Goal: Task Accomplishment & Management: Complete application form

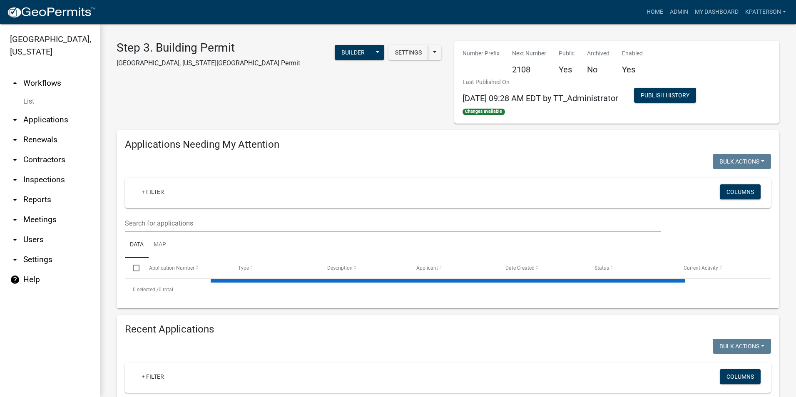
click at [58, 111] on link "arrow_drop_down Applications" at bounding box center [50, 120] width 100 height 20
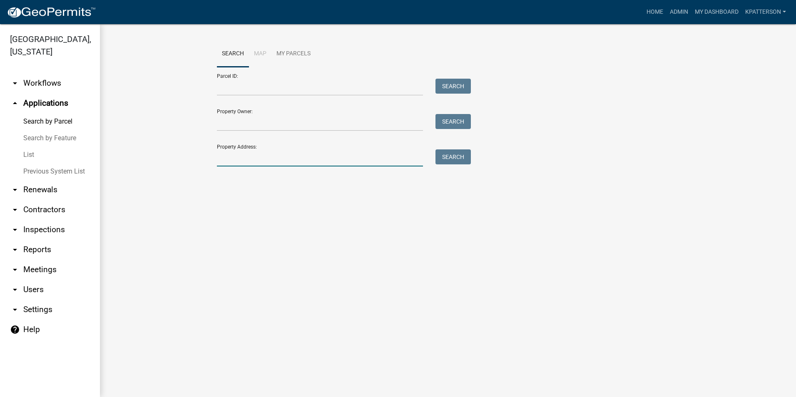
click at [235, 156] on input "Property Address:" at bounding box center [320, 157] width 206 height 17
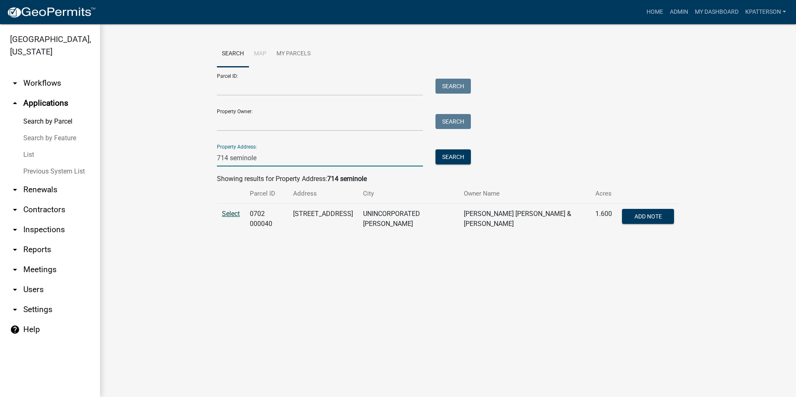
type input "714 seminole"
click at [230, 211] on span "Select" at bounding box center [231, 214] width 18 height 8
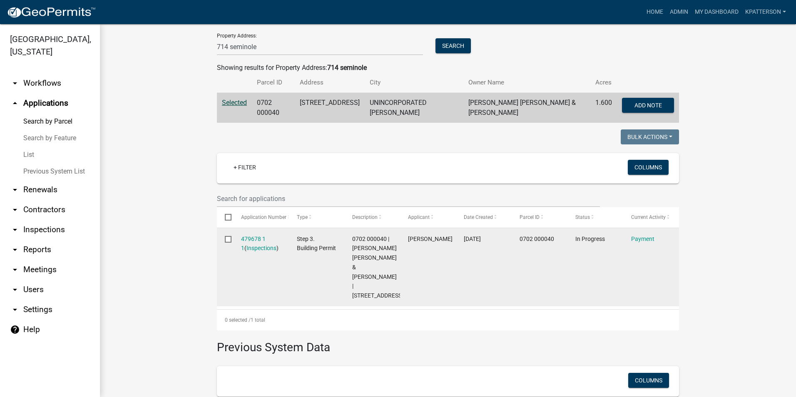
scroll to position [125, 0]
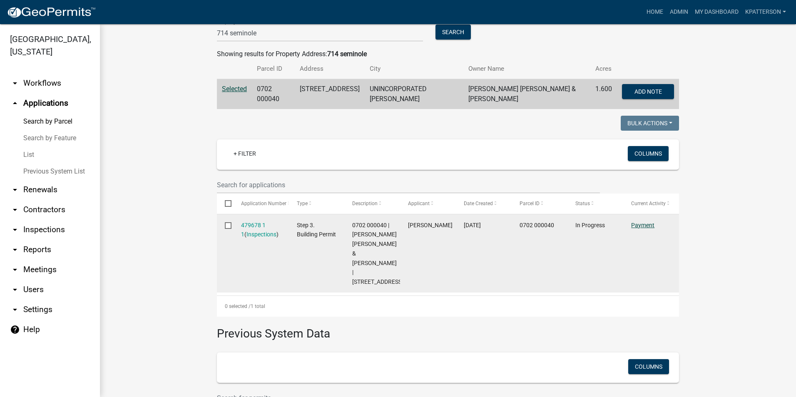
click at [649, 222] on link "Payment" at bounding box center [642, 225] width 23 height 7
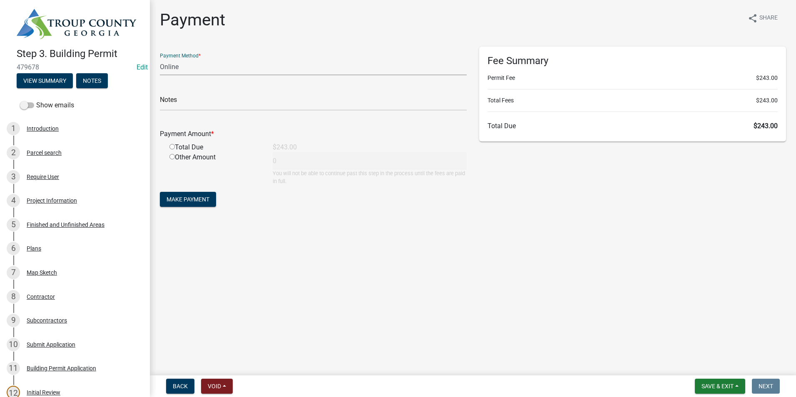
click at [191, 66] on select "Credit Card POS Check Cash Online" at bounding box center [313, 66] width 307 height 17
select select "0: 2"
click at [160, 58] on select "Credit Card POS Check Cash Online" at bounding box center [313, 66] width 307 height 17
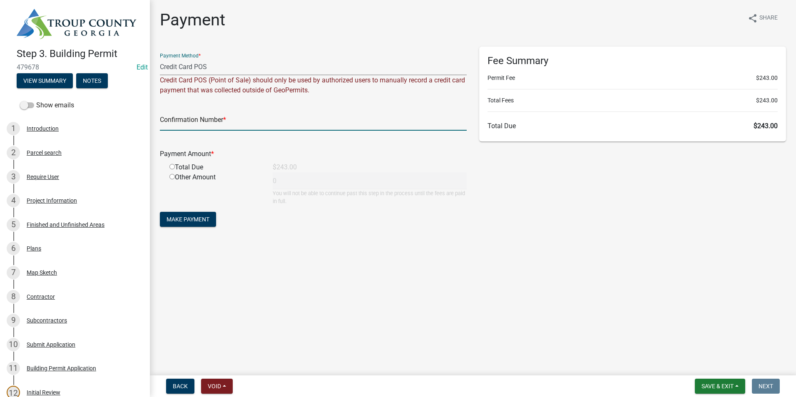
click at [198, 118] on input "text" at bounding box center [313, 122] width 307 height 17
type input "1034229645"
click at [174, 167] on input "radio" at bounding box center [171, 166] width 5 height 5
radio input "true"
type input "243"
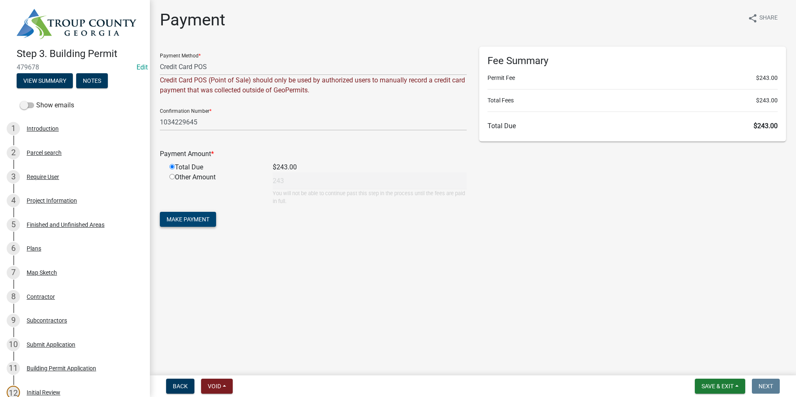
click at [174, 223] on button "Make Payment" at bounding box center [188, 219] width 56 height 15
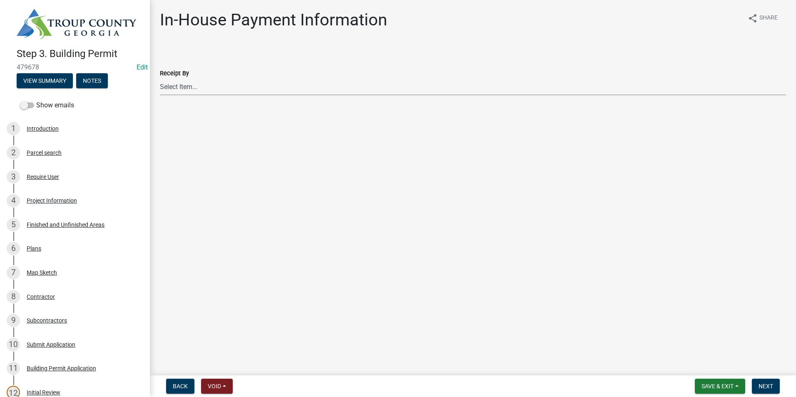
click at [223, 83] on select "Select Item... [PERSON_NAME] [PERSON_NAME] [PERSON_NAME] [PERSON_NAME]" at bounding box center [473, 86] width 626 height 17
click at [160, 78] on select "Select Item... [PERSON_NAME] [PERSON_NAME] [PERSON_NAME] [PERSON_NAME]" at bounding box center [473, 86] width 626 height 17
select select "2b86b0c4-e8a1-45ee-90a7-b8d4cb5b2682"
click at [771, 382] on button "Next" at bounding box center [765, 386] width 28 height 15
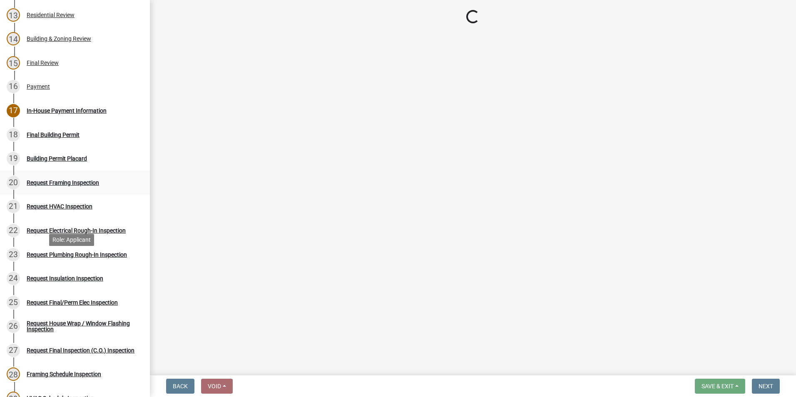
scroll to position [416, 0]
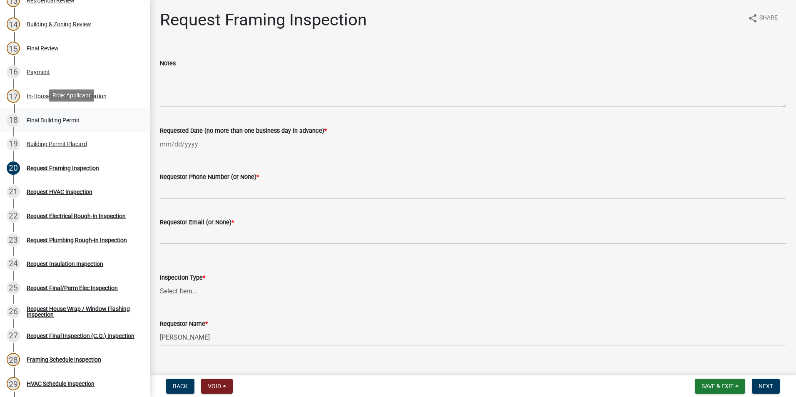
click at [53, 119] on div "Final Building Permit" at bounding box center [53, 120] width 53 height 6
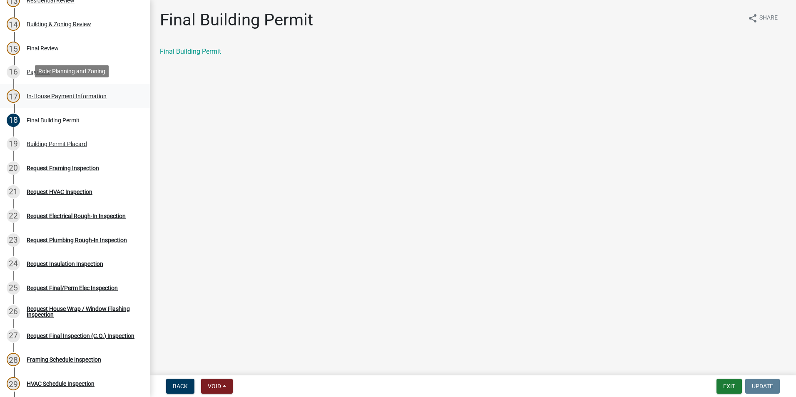
click at [55, 99] on div "17 In-House Payment Information" at bounding box center [72, 95] width 130 height 13
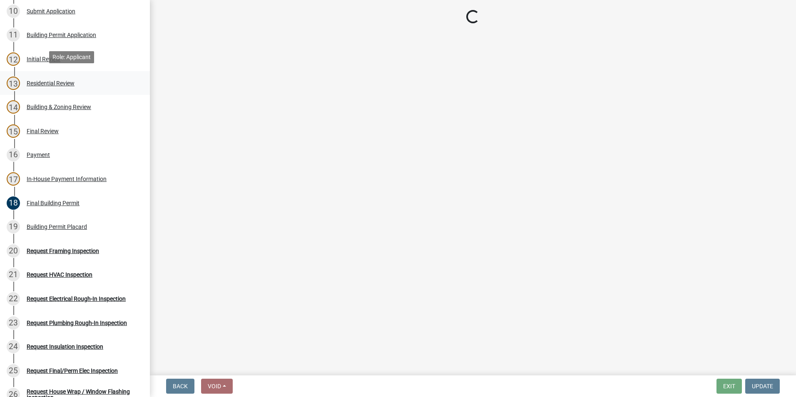
select select "2b86b0c4-e8a1-45ee-90a7-b8d4cb5b2682"
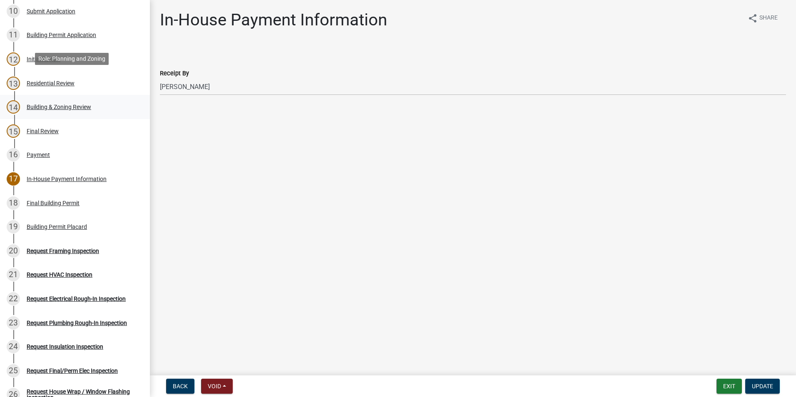
scroll to position [333, 0]
click at [52, 129] on div "Final Review" at bounding box center [43, 132] width 32 height 6
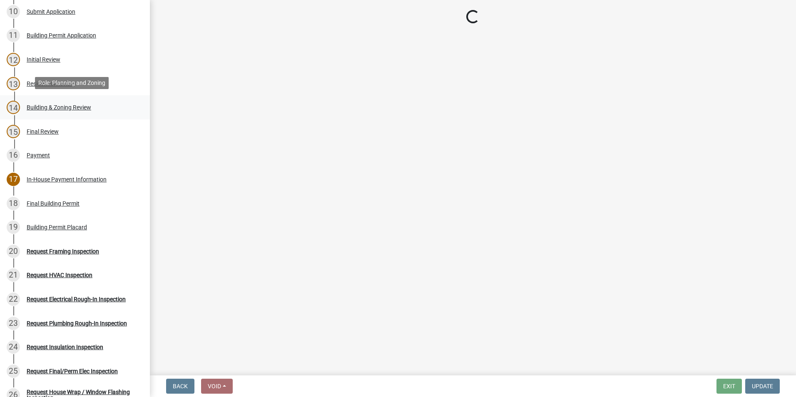
select select "d688b2a4-394c-4e7e-bf27-4f07b97f5404"
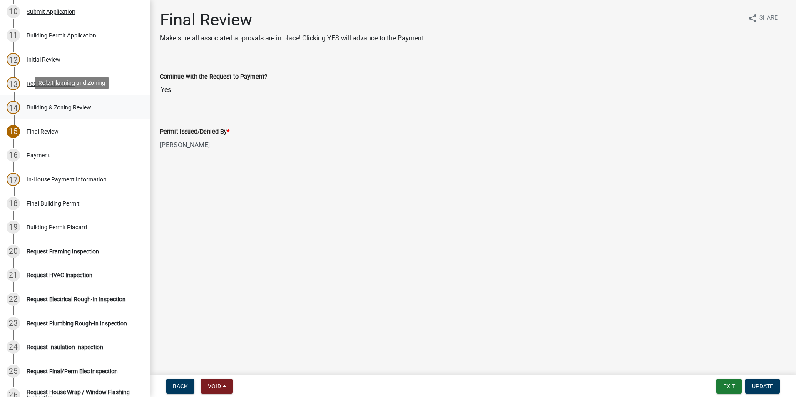
click at [29, 107] on div "Building & Zoning Review" at bounding box center [59, 107] width 64 height 6
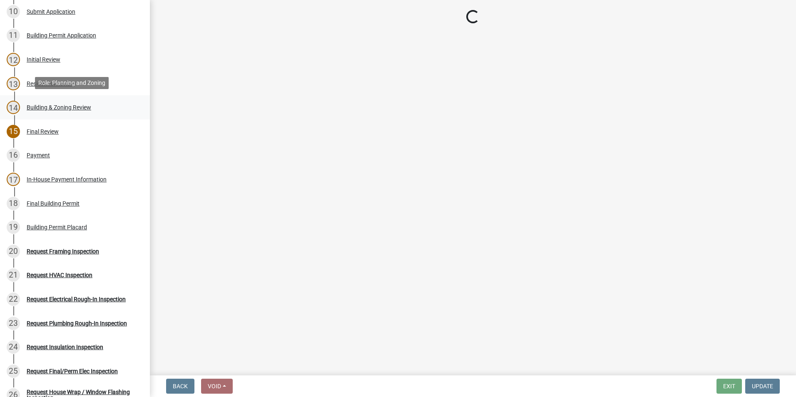
select select "d688b2a4-394c-4e7e-bf27-4f07b97f5404"
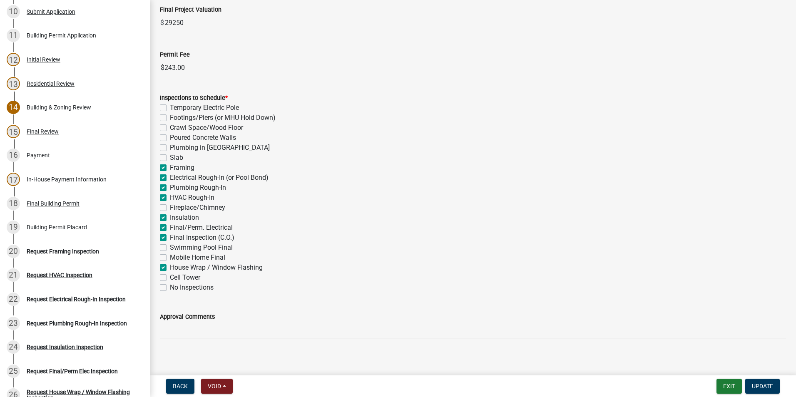
scroll to position [250, 0]
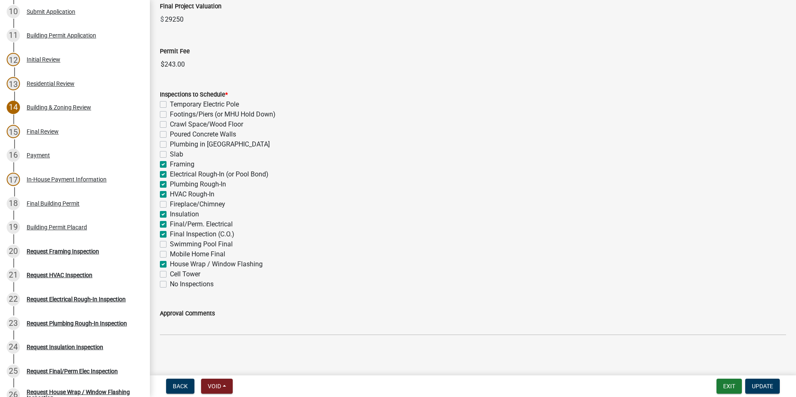
click at [170, 116] on label "Footings/Piers (or MHU Hold Down)" at bounding box center [223, 114] width 106 height 10
click at [170, 115] on input "Footings/Piers (or MHU Hold Down)" at bounding box center [172, 111] width 5 height 5
checkbox input "true"
checkbox input "false"
checkbox input "true"
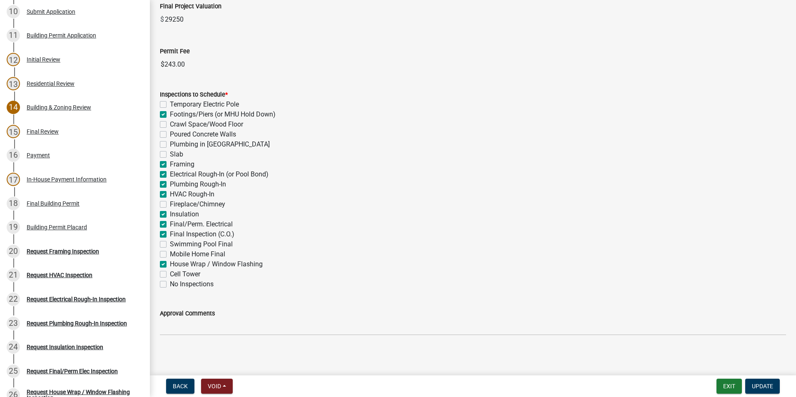
checkbox input "false"
checkbox input "true"
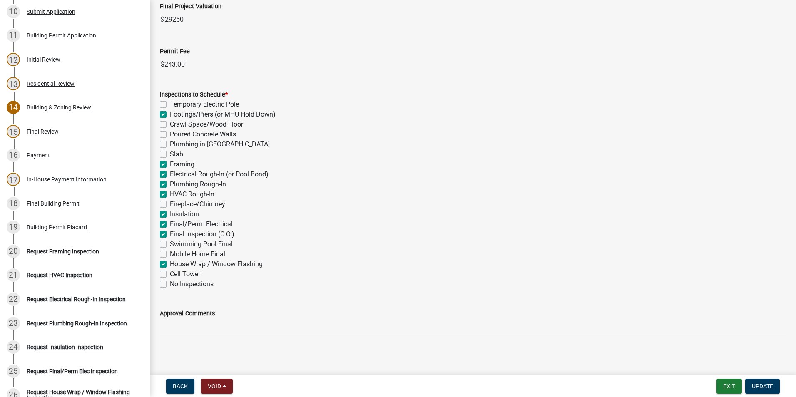
checkbox input "true"
checkbox input "false"
checkbox input "true"
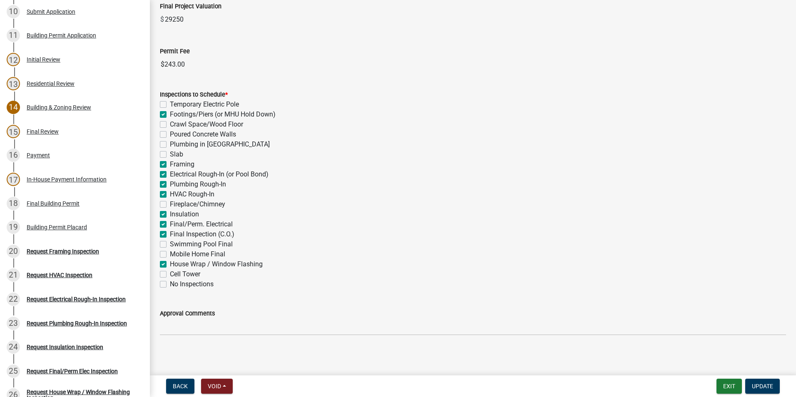
checkbox input "true"
checkbox input "false"
checkbox input "true"
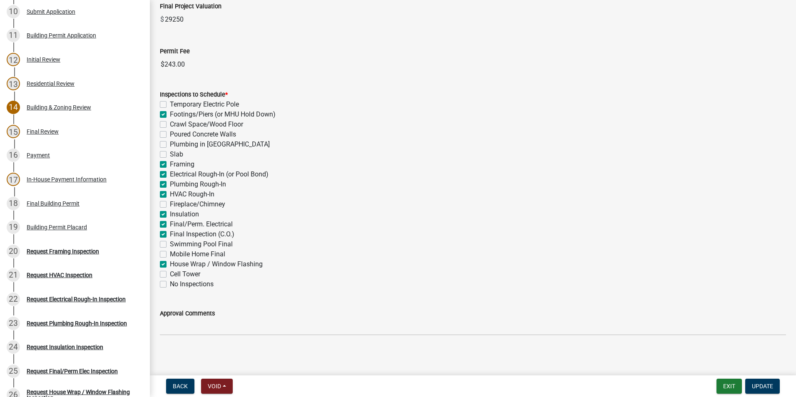
checkbox input "false"
drag, startPoint x: 766, startPoint y: 382, endPoint x: 761, endPoint y: 383, distance: 4.2
click at [763, 384] on button "Update" at bounding box center [762, 386] width 35 height 15
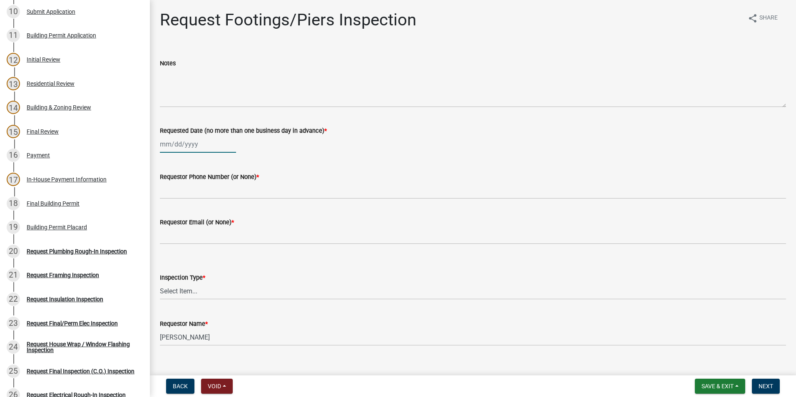
click at [192, 148] on div at bounding box center [198, 144] width 76 height 17
select select "9"
select select "2025"
click at [209, 214] on div "18" at bounding box center [207, 214] width 13 height 13
type input "[DATE]"
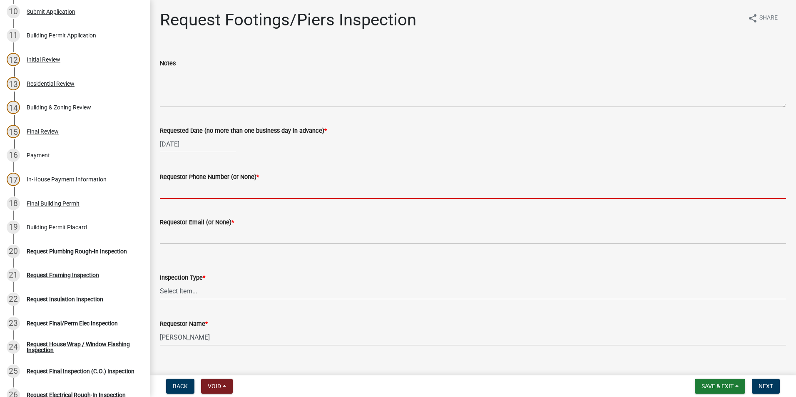
click at [213, 188] on input "Requestor Phone Number (or None) *" at bounding box center [473, 190] width 626 height 17
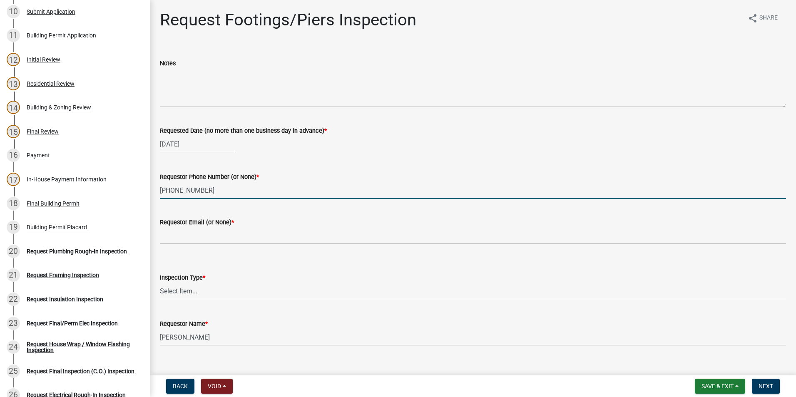
type input "[PHONE_NUMBER]"
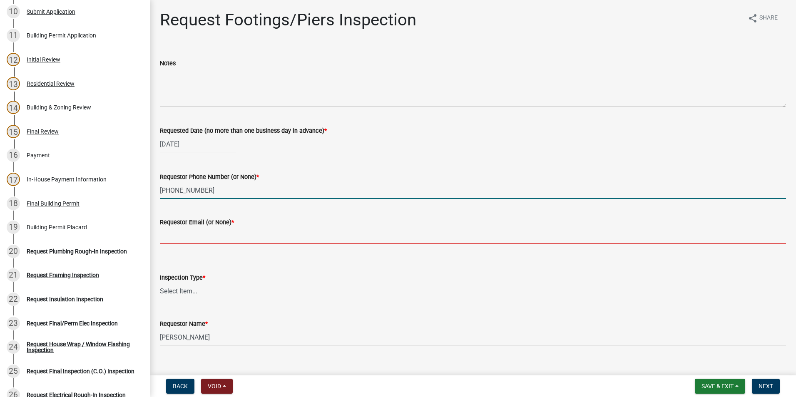
click at [216, 240] on input "Requestor Email (or None) *" at bounding box center [473, 235] width 626 height 17
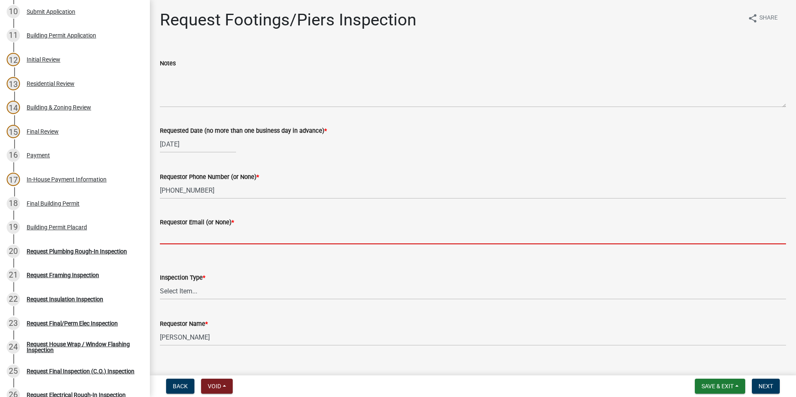
type input "none"
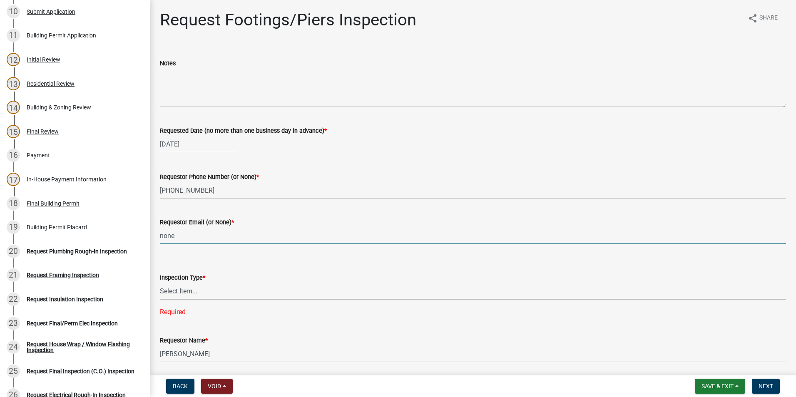
click at [212, 293] on select "Select Item... Footings/Piers" at bounding box center [473, 291] width 626 height 17
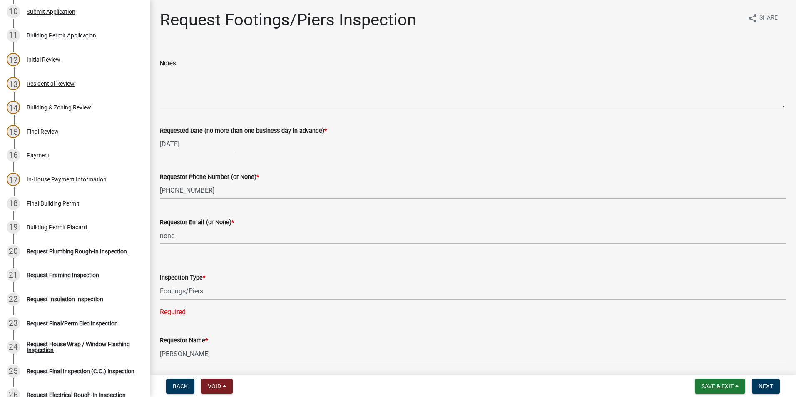
click at [160, 283] on select "Select Item... Footings/Piers" at bounding box center [473, 291] width 626 height 17
select select "c3b24c34-84dc-4df5-998e-4aae79418446"
click at [759, 387] on span "Next" at bounding box center [765, 386] width 15 height 7
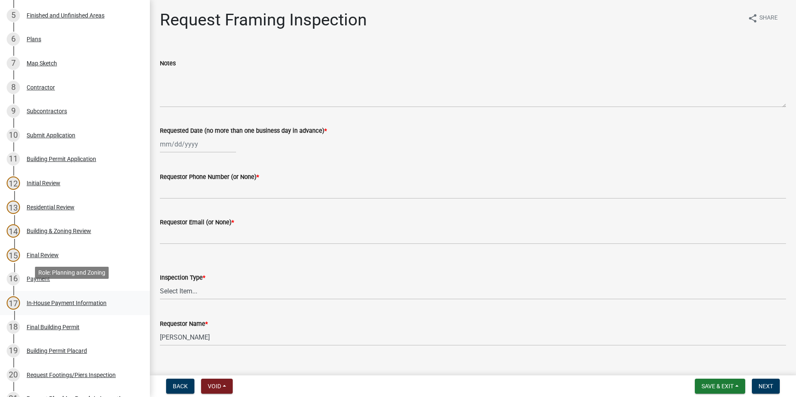
scroll to position [250, 0]
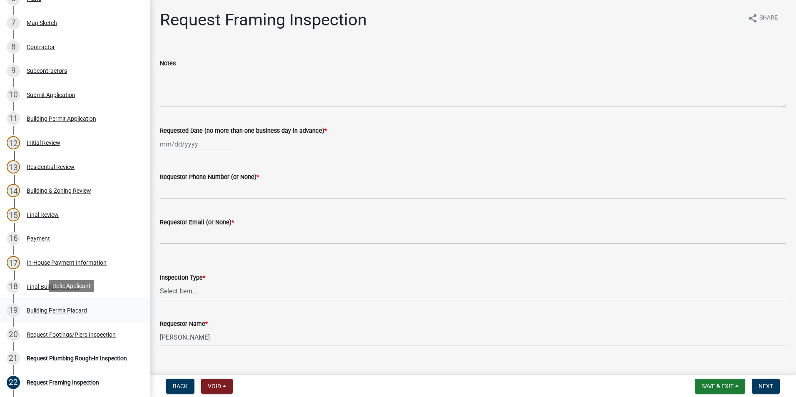
click at [78, 310] on div "Building Permit Placard" at bounding box center [57, 310] width 60 height 6
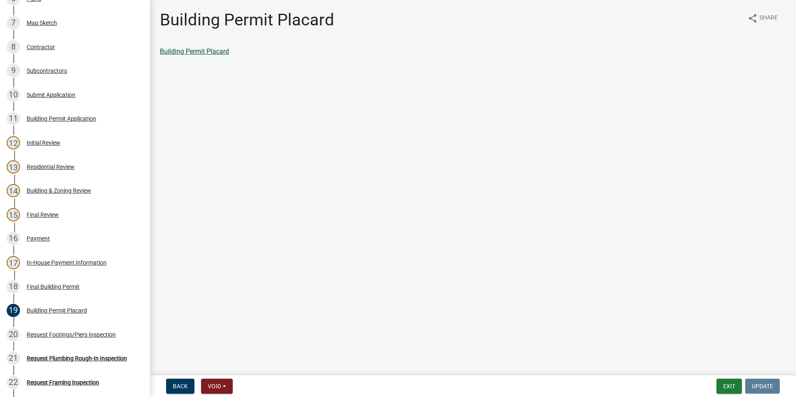
click at [214, 50] on link "Building Permit Placard" at bounding box center [194, 51] width 69 height 8
click at [25, 243] on div "16 Payment" at bounding box center [72, 238] width 130 height 13
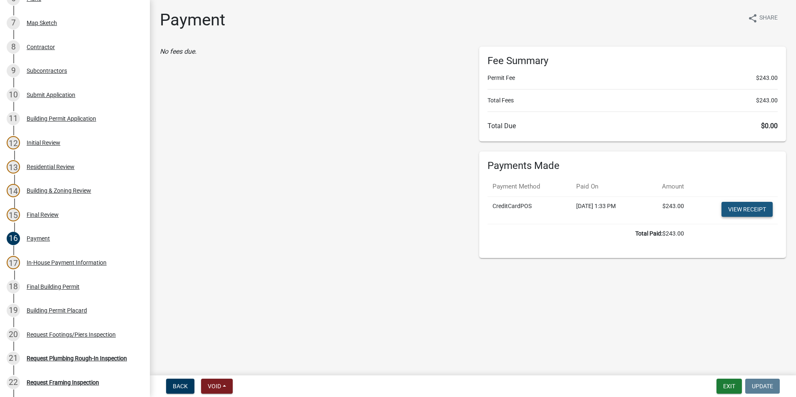
click at [756, 214] on link "View receipt" at bounding box center [746, 209] width 51 height 15
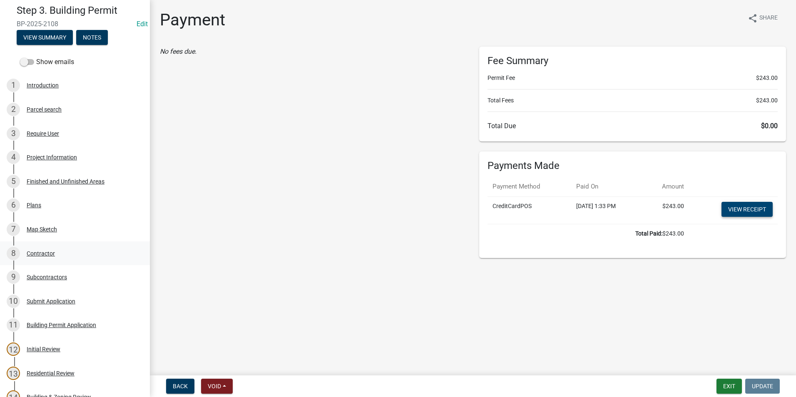
scroll to position [42, 0]
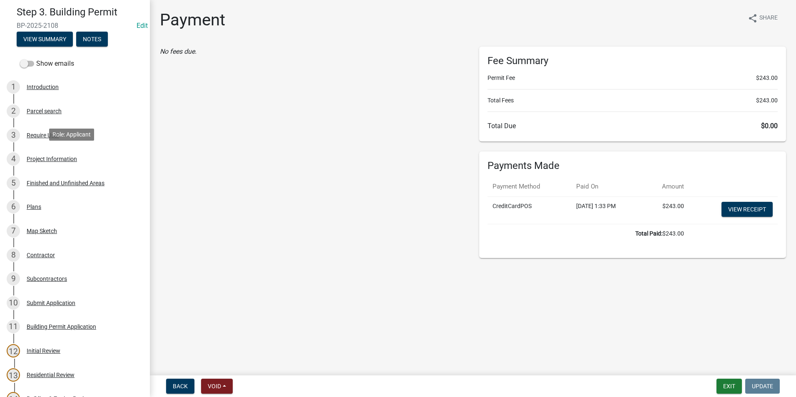
click at [54, 161] on div "4 Project Information" at bounding box center [72, 158] width 130 height 13
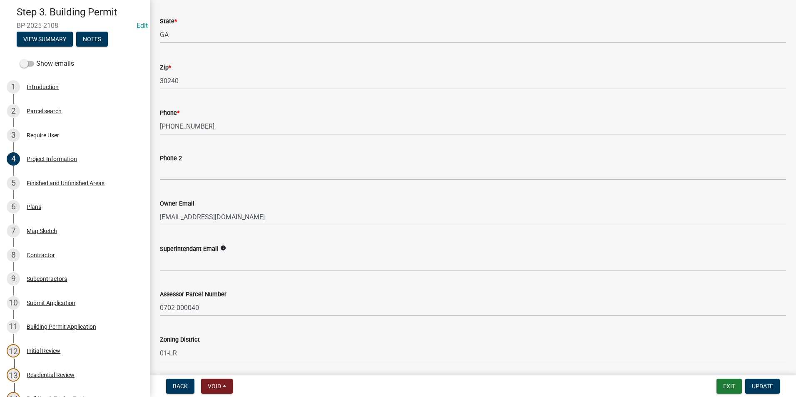
scroll to position [250, 0]
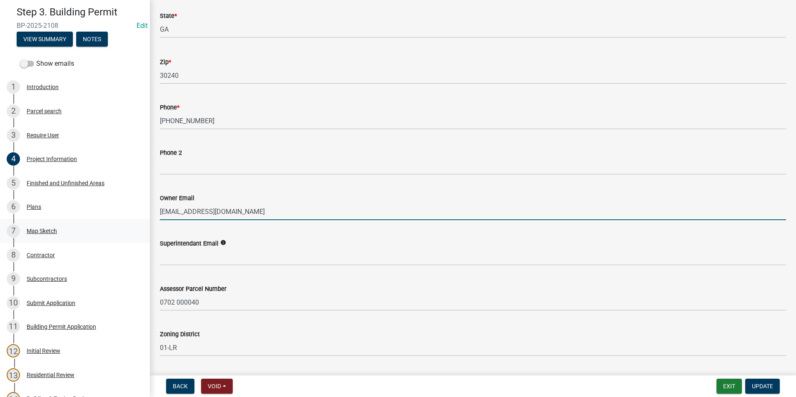
drag, startPoint x: 259, startPoint y: 213, endPoint x: 124, endPoint y: 230, distance: 135.4
click at [124, 230] on div "Step 3. Building Permit BP-2025-2108 Edit View Summary Notes Show emails 1 Intr…" at bounding box center [398, 198] width 796 height 397
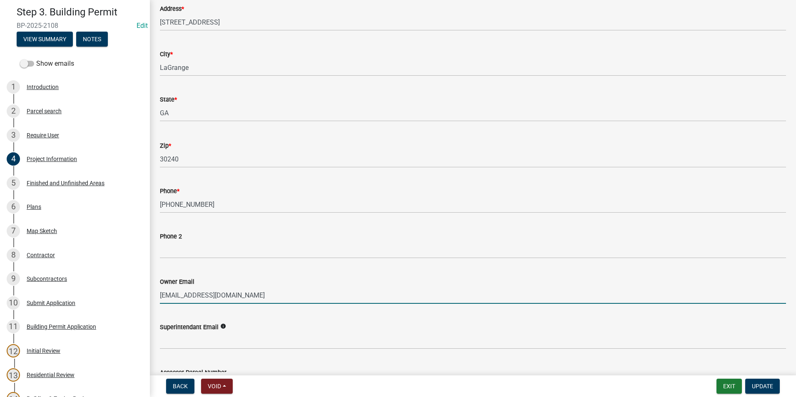
scroll to position [166, 0]
click at [215, 310] on div "Superintendant Email info" at bounding box center [473, 329] width 626 height 39
click at [205, 295] on input "[EMAIL_ADDRESS][DOMAIN_NAME]" at bounding box center [473, 294] width 626 height 17
type input "[EMAIL_ADDRESS][DOMAIN_NAME]"
click at [764, 382] on button "Update" at bounding box center [762, 386] width 35 height 15
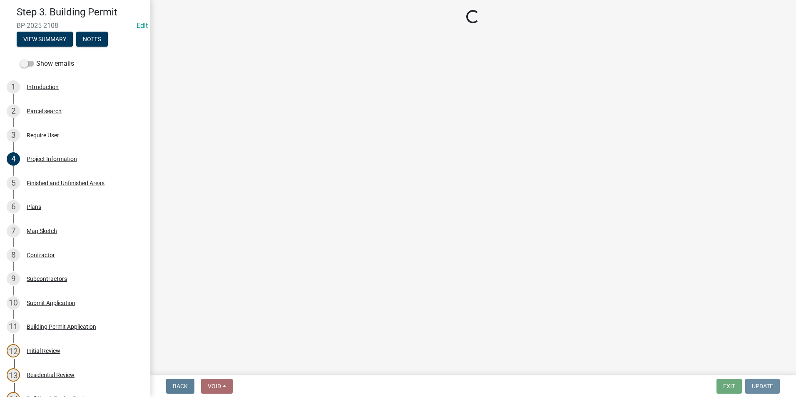
scroll to position [0, 0]
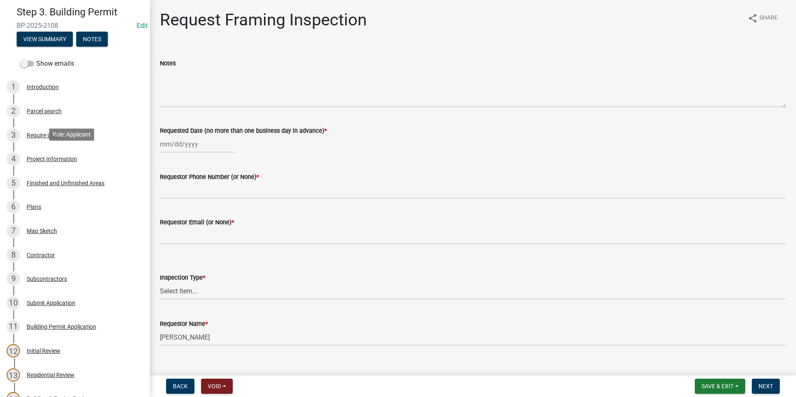
click at [57, 156] on div "Project Information" at bounding box center [52, 159] width 50 height 6
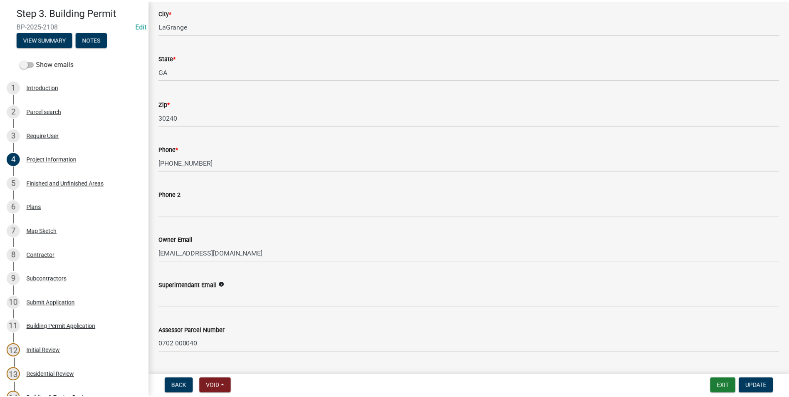
scroll to position [208, 0]
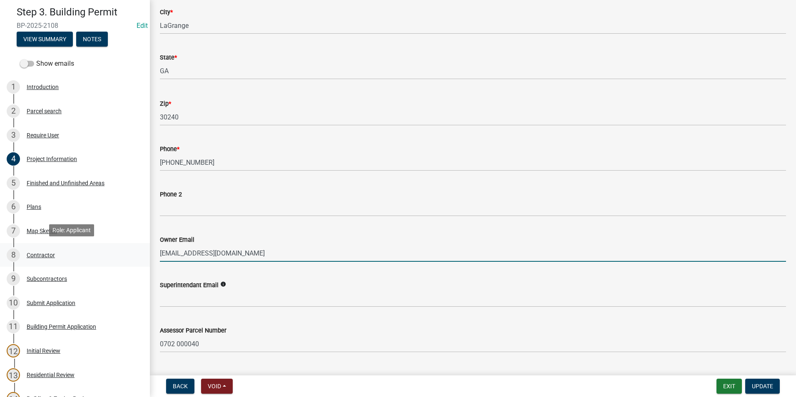
drag, startPoint x: 249, startPoint y: 255, endPoint x: 121, endPoint y: 258, distance: 127.8
click at [118, 259] on div "Step 3. Building Permit BP-2025-2108 Edit View Summary Notes Show emails 1 Intr…" at bounding box center [398, 198] width 796 height 397
click at [241, 248] on input "[EMAIL_ADDRESS][DOMAIN_NAME]" at bounding box center [473, 253] width 626 height 17
click at [275, 251] on input "[EMAIL_ADDRESS][DOMAIN_NAME]" at bounding box center [473, 253] width 626 height 17
click at [375, 218] on wm-data-entity-input "Phone 2" at bounding box center [473, 200] width 626 height 45
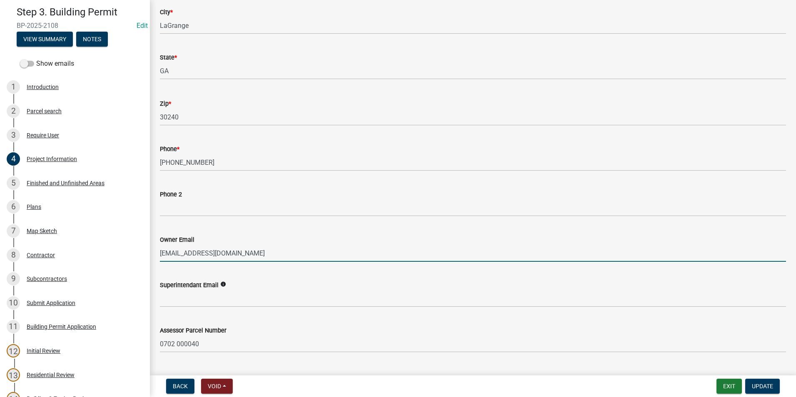
click at [294, 250] on input "[EMAIL_ADDRESS][DOMAIN_NAME]" at bounding box center [473, 253] width 626 height 17
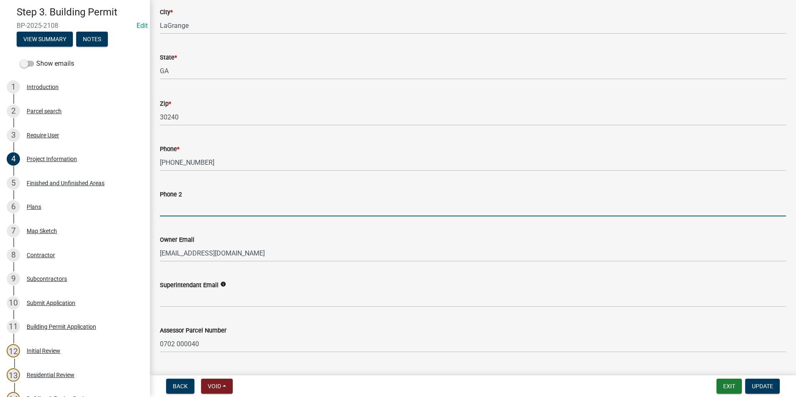
click at [292, 205] on input "Phone 2" at bounding box center [473, 207] width 626 height 17
click at [429, 271] on div "Superintendant Email info" at bounding box center [473, 287] width 626 height 39
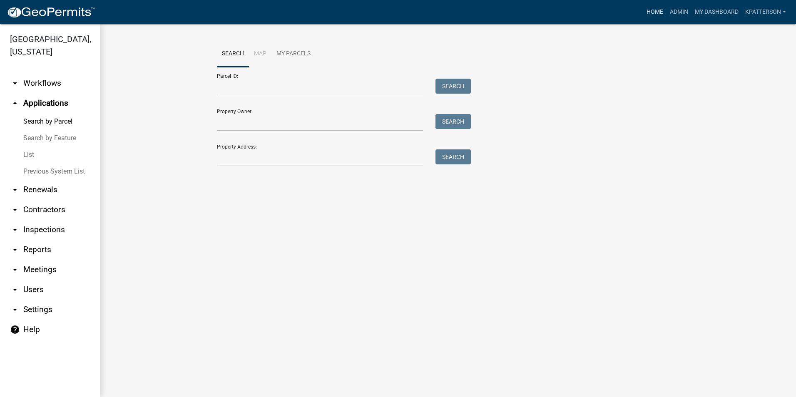
click at [660, 12] on link "Home" at bounding box center [654, 12] width 23 height 16
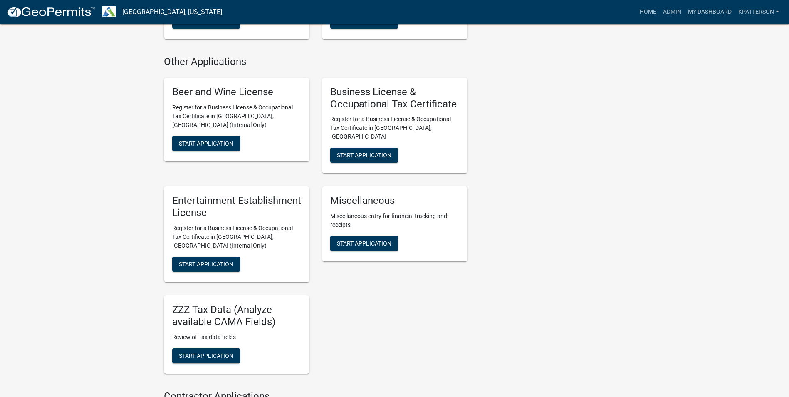
scroll to position [789, 0]
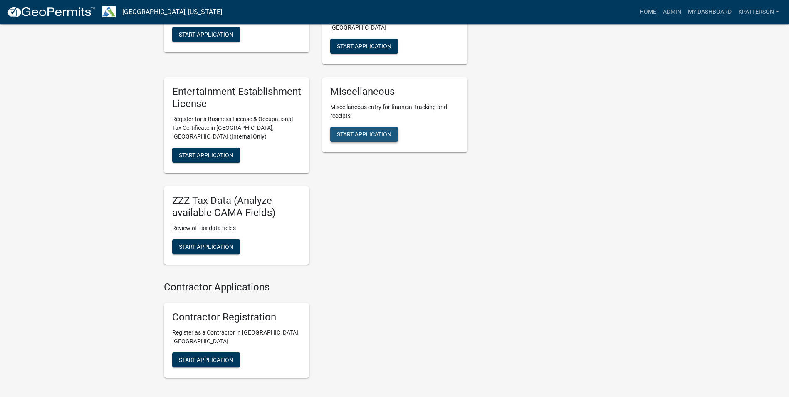
click at [379, 131] on span "Start Application" at bounding box center [364, 134] width 55 height 7
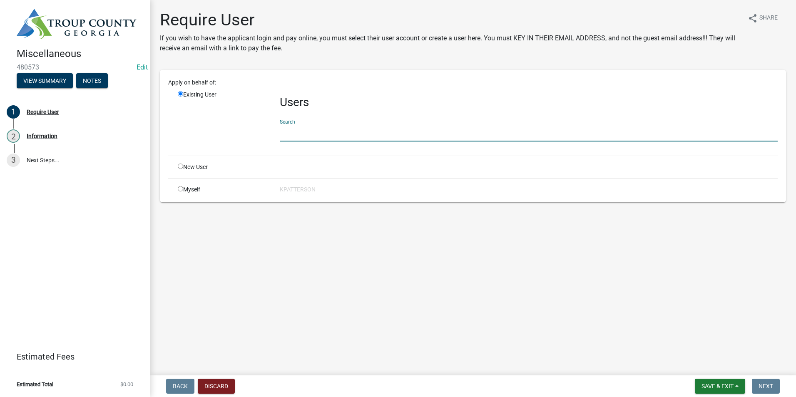
click at [314, 131] on input "text" at bounding box center [529, 132] width 498 height 17
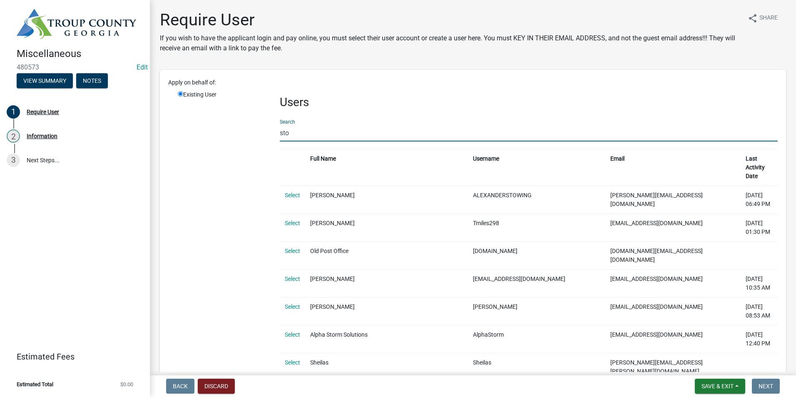
type input "stothard"
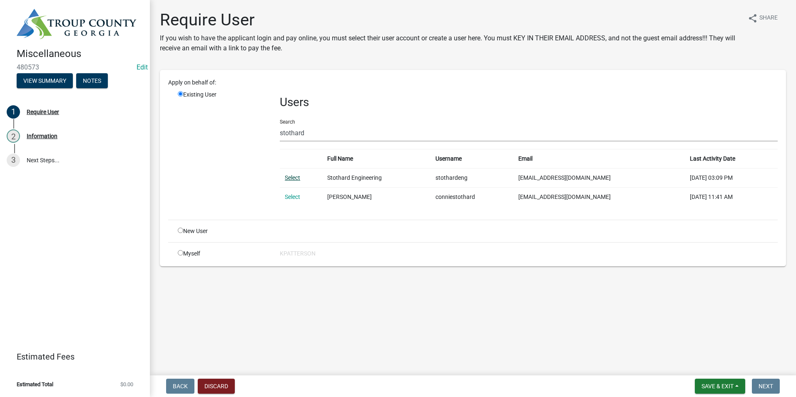
click at [293, 178] on link "Select" at bounding box center [292, 177] width 15 height 7
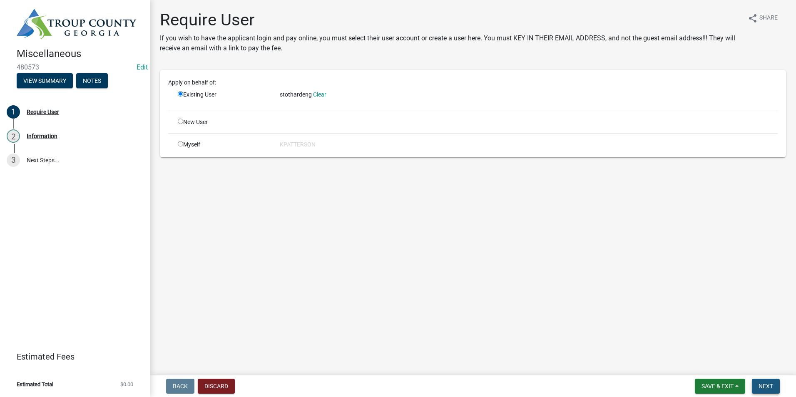
click at [770, 384] on span "Next" at bounding box center [765, 386] width 15 height 7
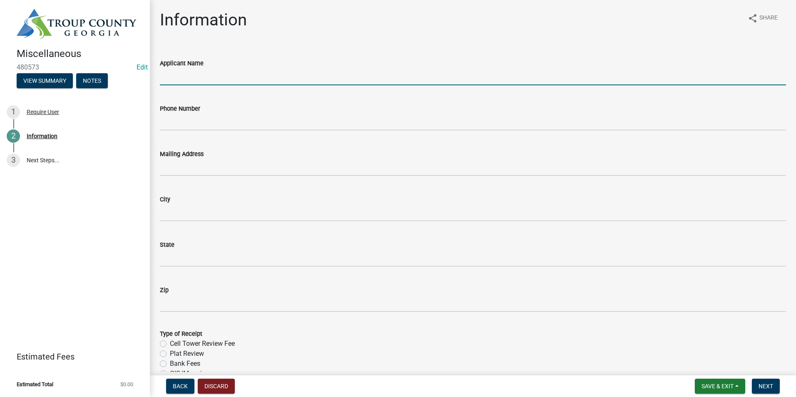
click at [243, 74] on input "Applicant Name" at bounding box center [473, 76] width 626 height 17
type input "Stothard Surveying Inc."
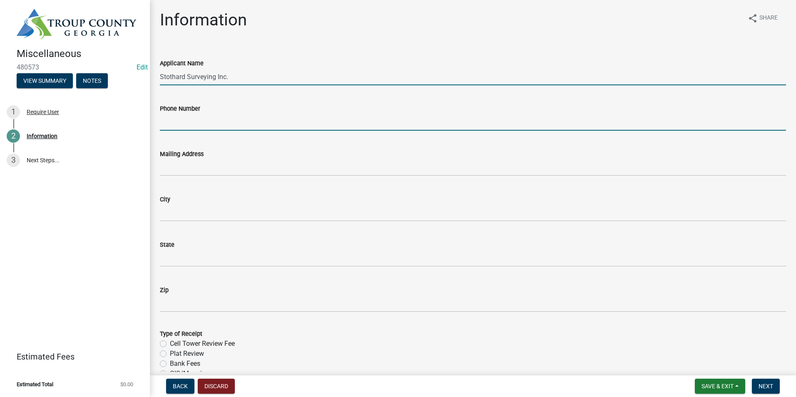
click at [232, 114] on input "Phone Number" at bounding box center [473, 122] width 626 height 17
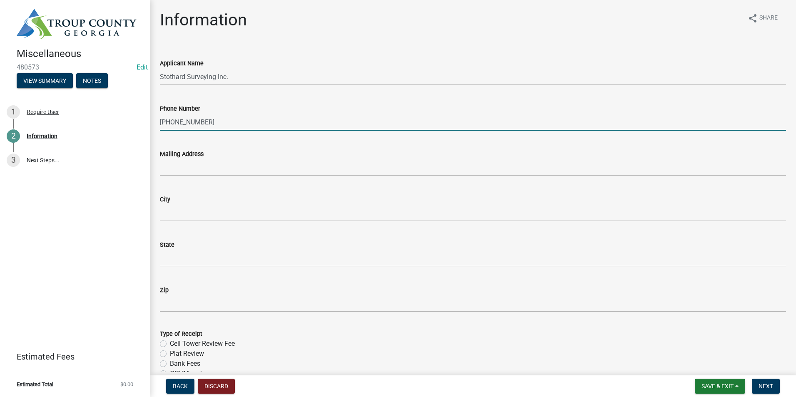
type input "[PHONE_NUMBER]"
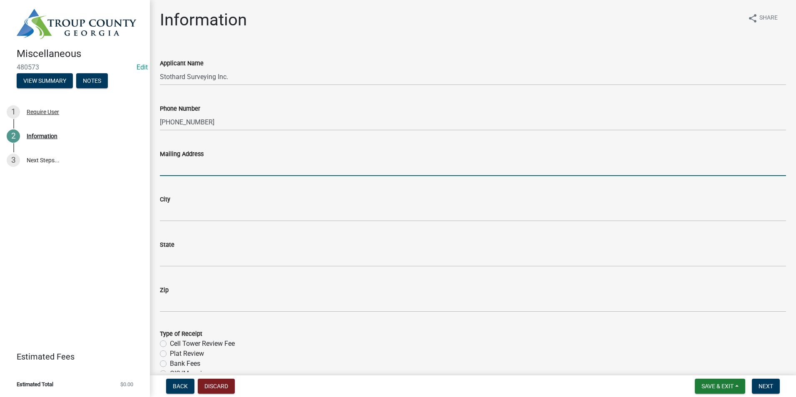
click at [177, 160] on input "Mailing Address" at bounding box center [473, 167] width 626 height 17
type input "1008 [PERSON_NAME] St."
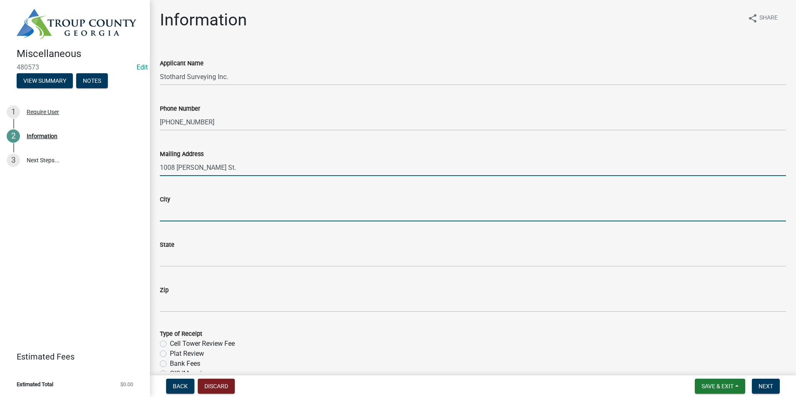
type input "LaGrange"
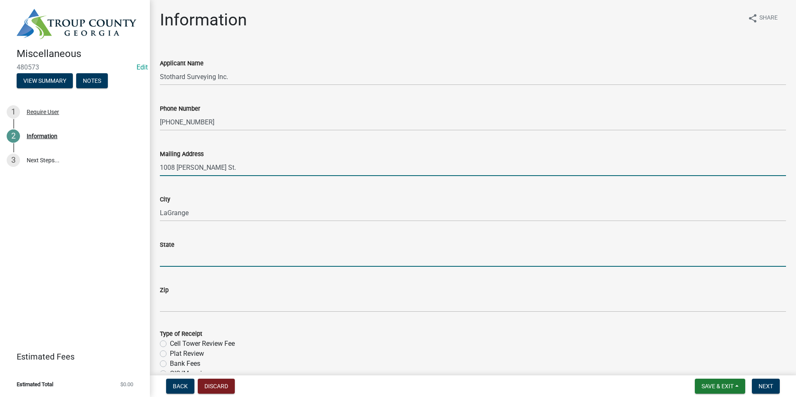
type input "GA"
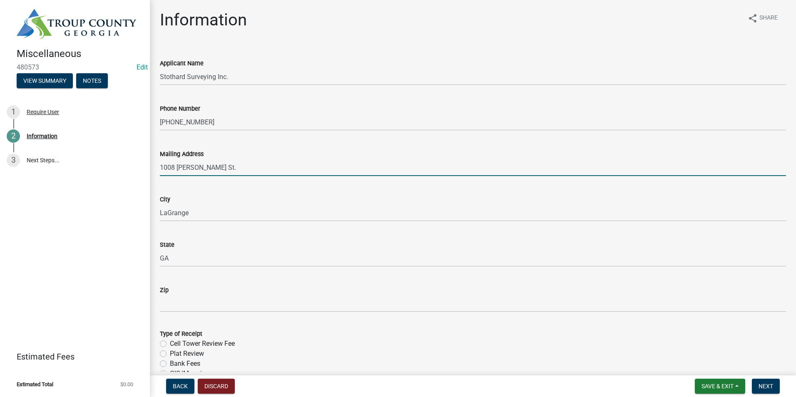
type input "30241"
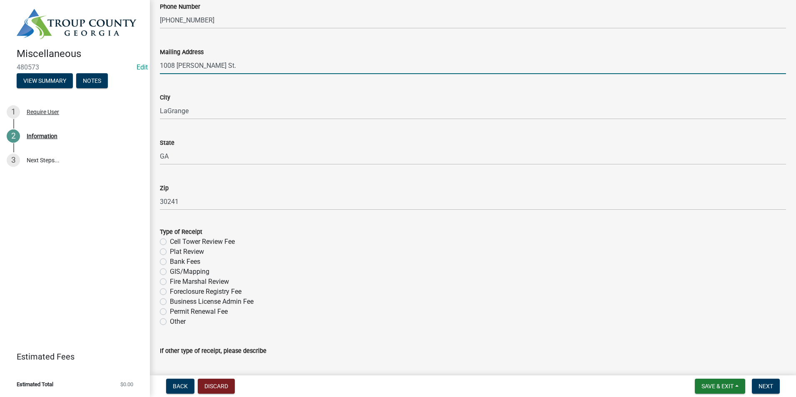
scroll to position [125, 0]
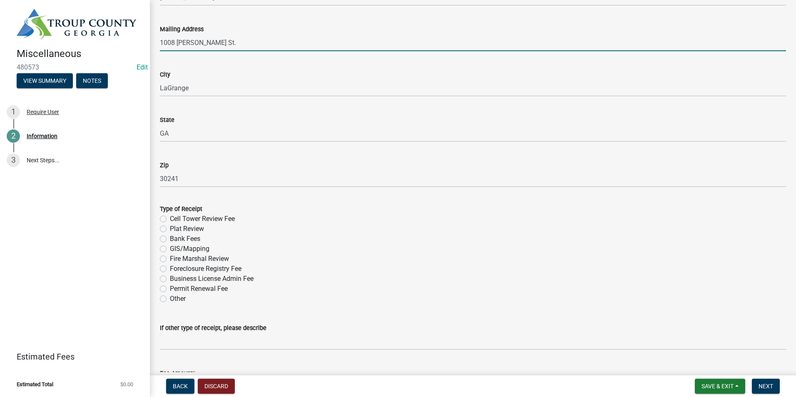
click at [170, 230] on label "Plat Review" at bounding box center [187, 229] width 34 height 10
click at [170, 229] on input "Plat Review" at bounding box center [172, 226] width 5 height 5
radio input "true"
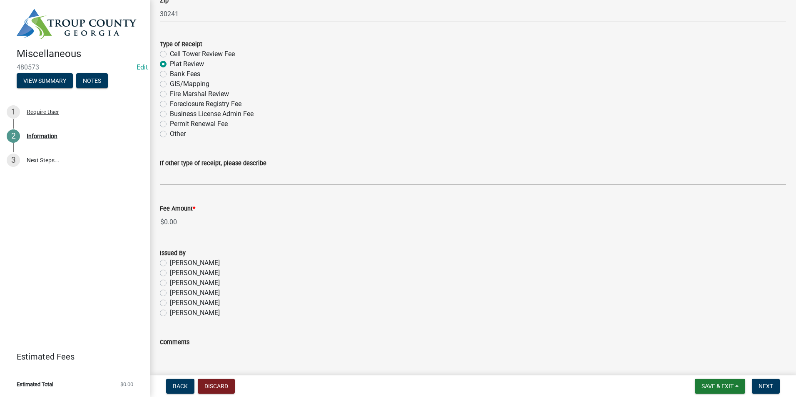
scroll to position [291, 0]
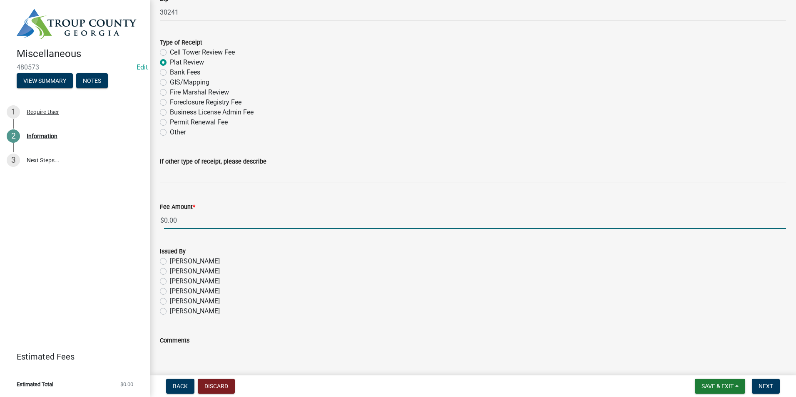
drag, startPoint x: 180, startPoint y: 218, endPoint x: 129, endPoint y: 221, distance: 50.8
click at [129, 221] on div "Miscellaneous 480573 Edit View Summary Notes 1 Require User 2 Information 3 Nex…" at bounding box center [398, 198] width 796 height 397
type input "100"
click at [170, 310] on label "[PERSON_NAME]" at bounding box center [195, 311] width 50 height 10
click at [170, 310] on input "[PERSON_NAME]" at bounding box center [172, 308] width 5 height 5
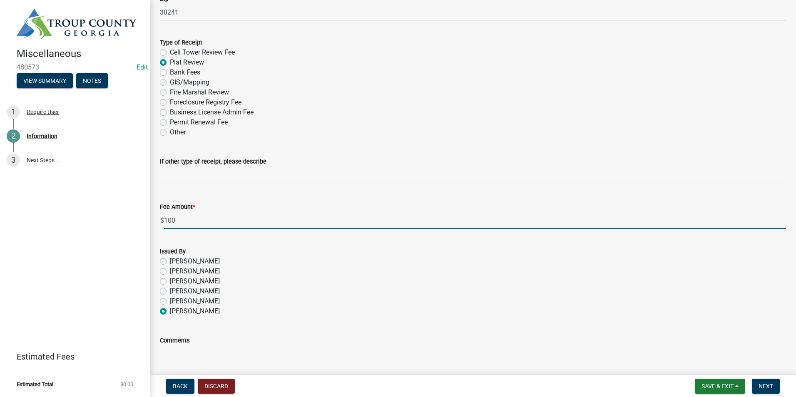
radio input "true"
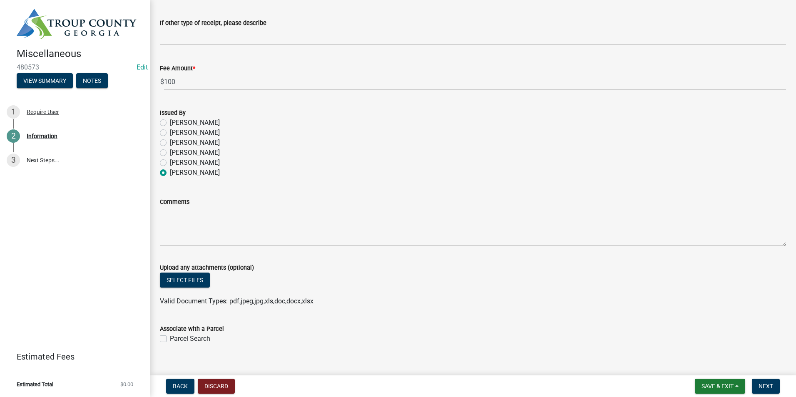
scroll to position [441, 0]
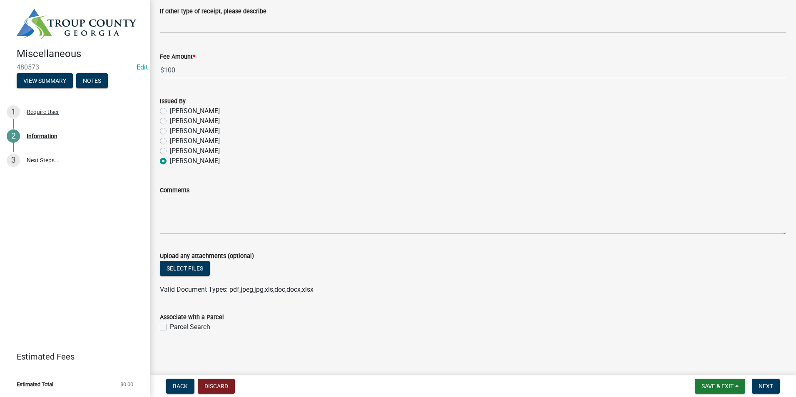
click at [170, 326] on label "Parcel Search" at bounding box center [190, 327] width 40 height 10
click at [170, 326] on input "Parcel Search" at bounding box center [172, 324] width 5 height 5
checkbox input "true"
click at [778, 389] on button "Next" at bounding box center [765, 386] width 28 height 15
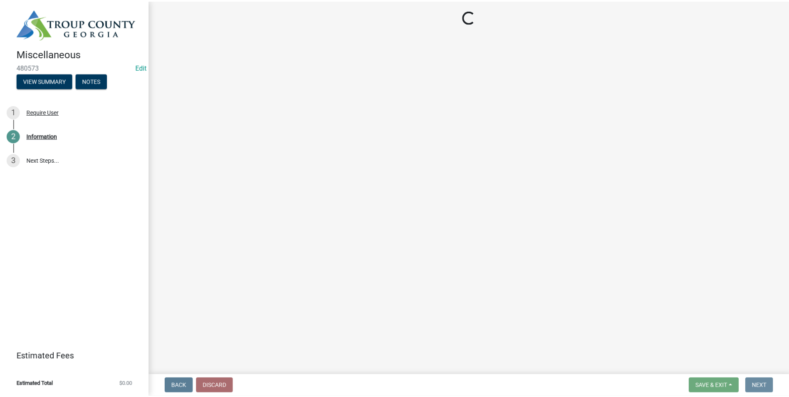
scroll to position [0, 0]
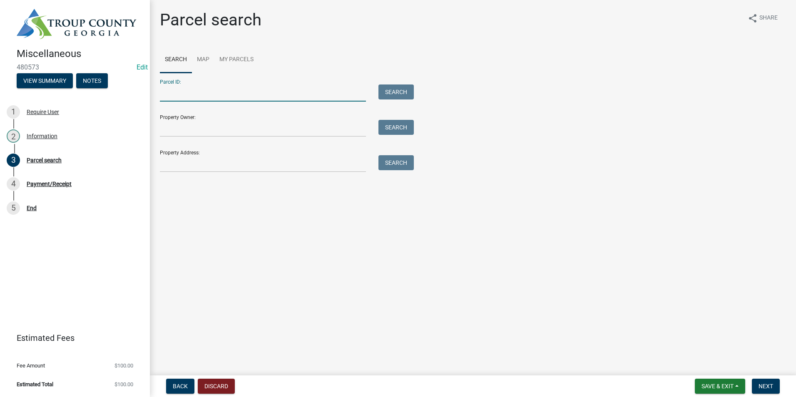
click at [207, 98] on input "Parcel ID:" at bounding box center [263, 92] width 206 height 17
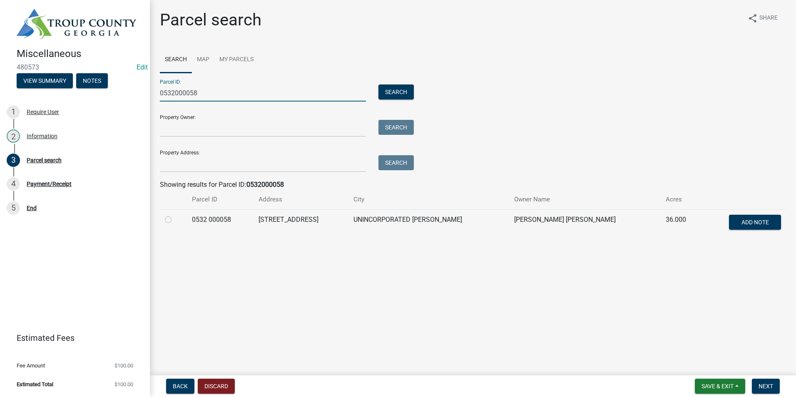
type input "0532000058"
click at [165, 223] on div at bounding box center [173, 220] width 17 height 10
click at [175, 215] on label at bounding box center [175, 215] width 0 height 0
click at [175, 218] on 000058 "radio" at bounding box center [177, 217] width 5 height 5
radio 000058 "true"
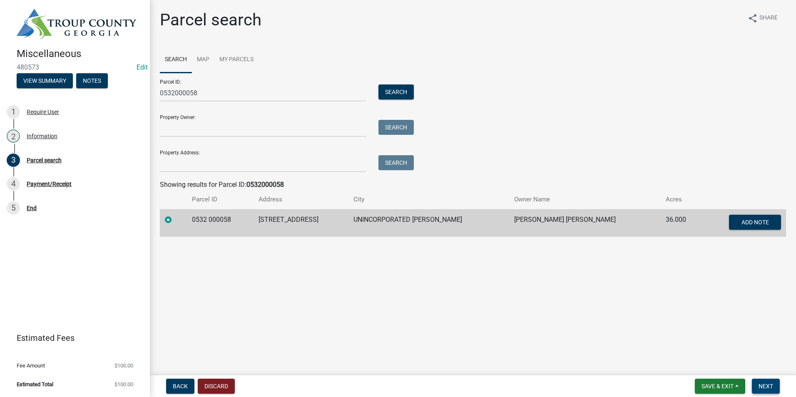
click at [768, 385] on span "Next" at bounding box center [765, 386] width 15 height 7
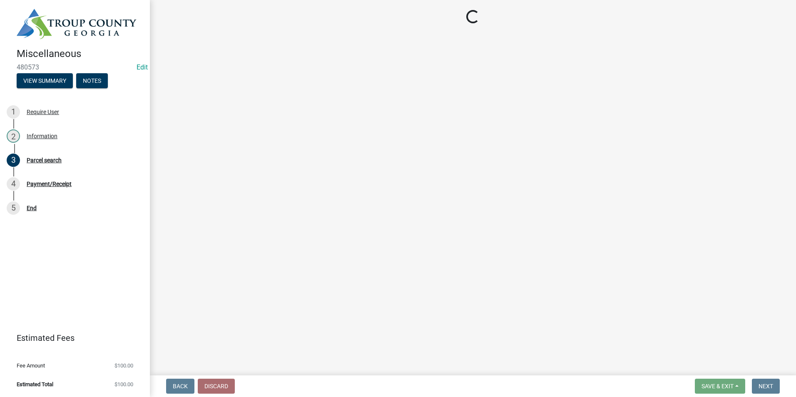
select select "3: 3"
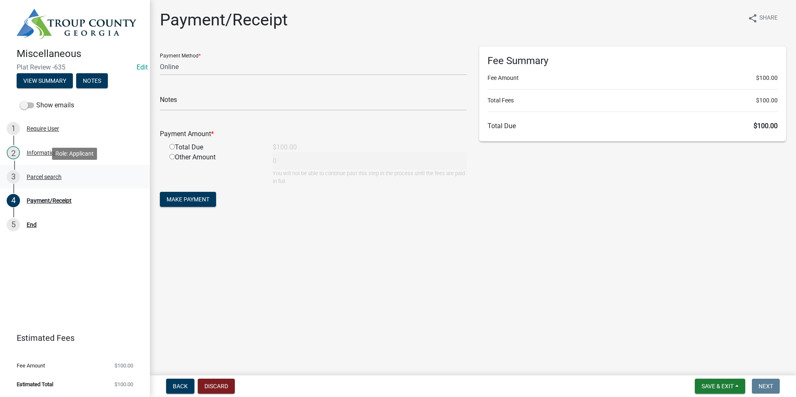
click at [19, 171] on div "3" at bounding box center [13, 176] width 13 height 13
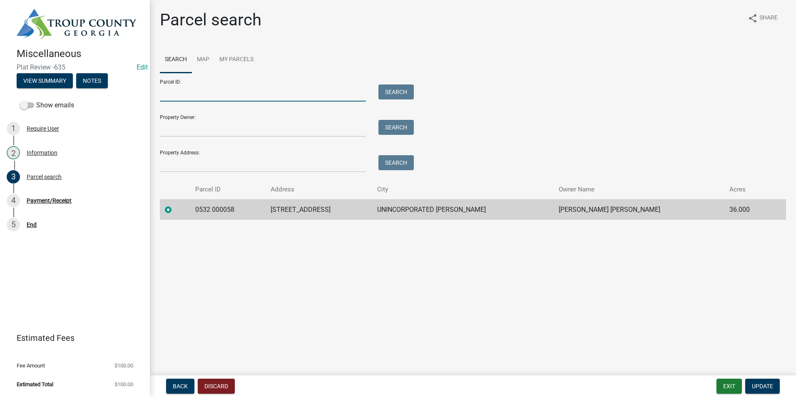
click at [193, 100] on input "Parcel ID:" at bounding box center [263, 92] width 206 height 17
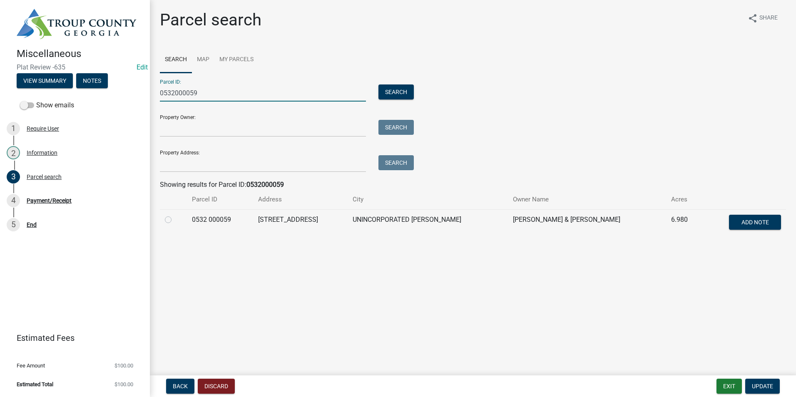
type input "0532000059"
click at [166, 223] on div at bounding box center [173, 220] width 17 height 10
click at [175, 215] on label at bounding box center [175, 215] width 0 height 0
click at [175, 220] on 000059 "radio" at bounding box center [177, 217] width 5 height 5
radio 000059 "true"
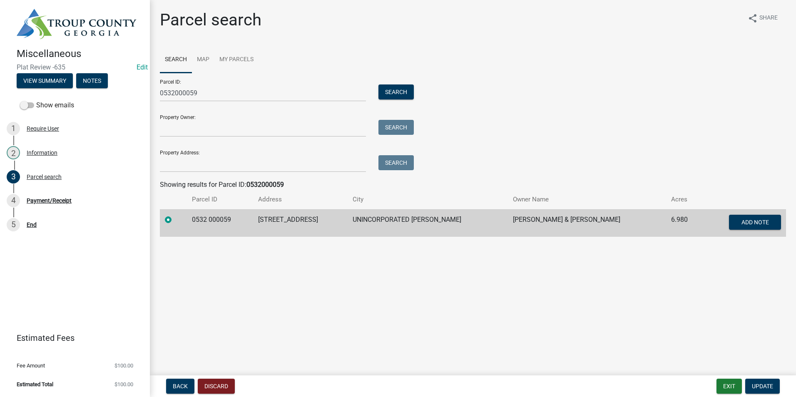
click at [779, 384] on form "Exit Update" at bounding box center [749, 386] width 67 height 15
click at [779, 384] on button "Update" at bounding box center [762, 386] width 35 height 15
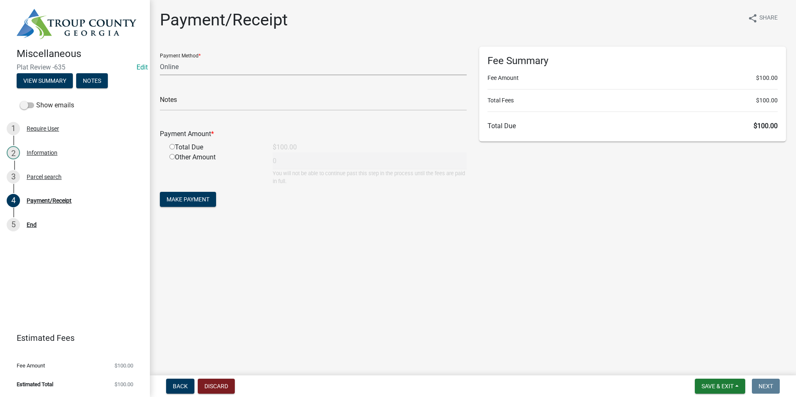
click at [196, 65] on select "Credit Card POS Check Cash Online" at bounding box center [313, 66] width 307 height 17
select select "1: 0"
click at [160, 58] on select "Credit Card POS Check Cash Online" at bounding box center [313, 66] width 307 height 17
click at [196, 104] on input "text" at bounding box center [313, 102] width 307 height 17
type input "2115"
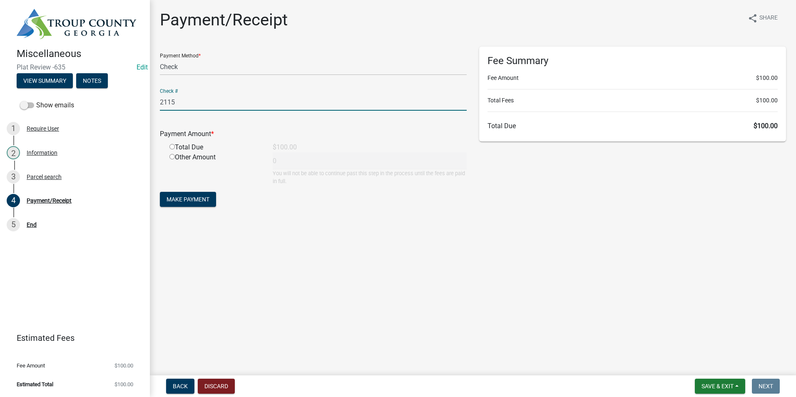
click at [169, 146] on input "radio" at bounding box center [171, 146] width 5 height 5
radio input "true"
type input "100"
click at [174, 199] on span "Make Payment" at bounding box center [187, 199] width 43 height 7
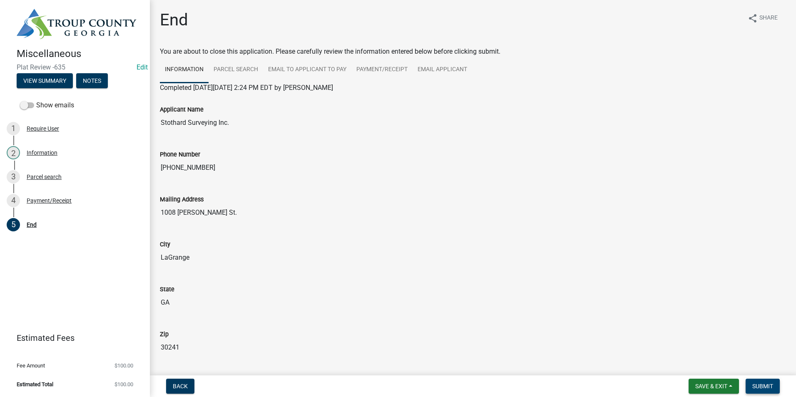
drag, startPoint x: 764, startPoint y: 384, endPoint x: 769, endPoint y: 382, distance: 5.6
click at [764, 392] on button "Submit" at bounding box center [762, 386] width 34 height 15
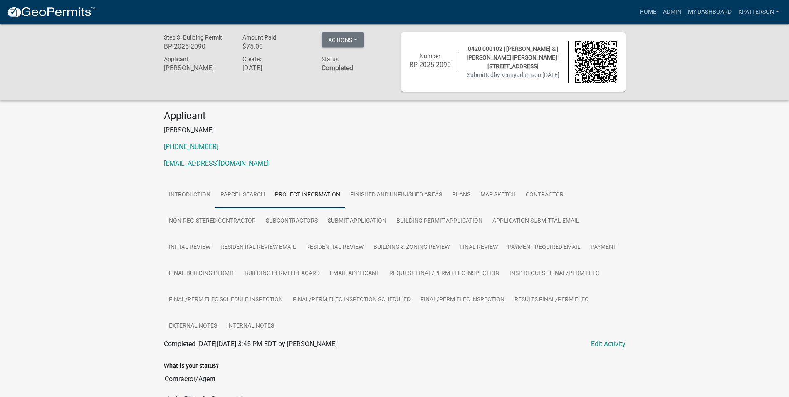
scroll to position [83, 0]
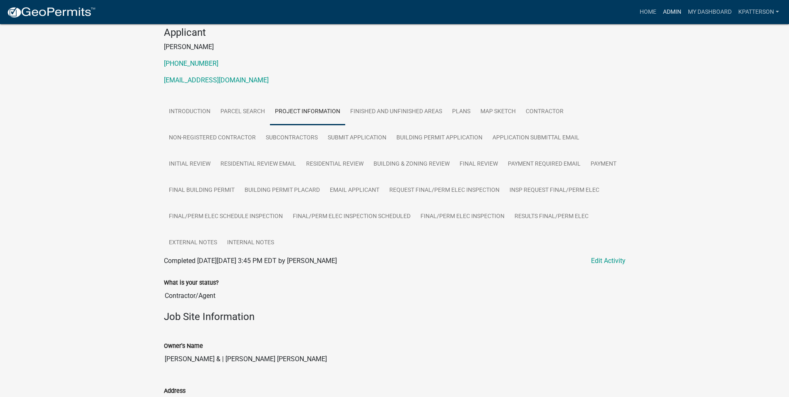
click at [675, 13] on link "Admin" at bounding box center [672, 12] width 25 height 16
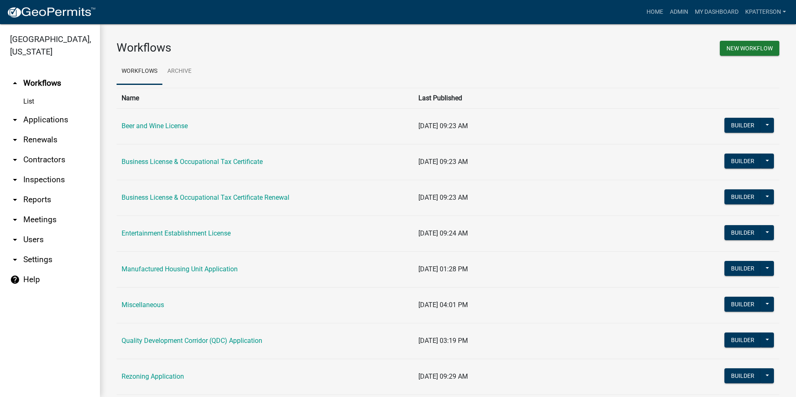
click at [29, 110] on link "arrow_drop_down Applications" at bounding box center [50, 120] width 100 height 20
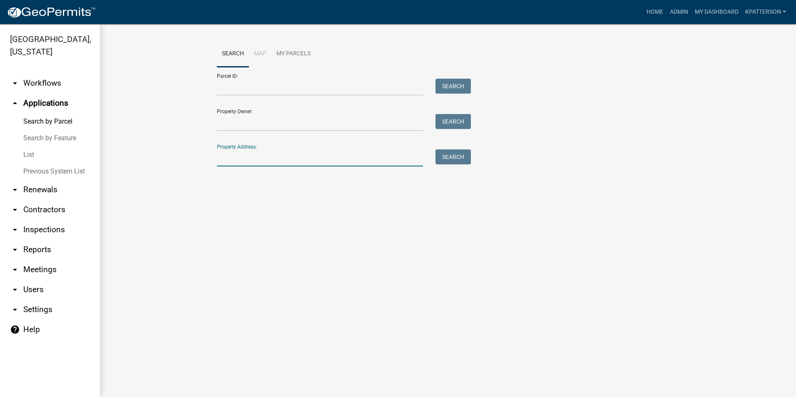
click at [221, 159] on input "Property Address:" at bounding box center [320, 157] width 206 height 17
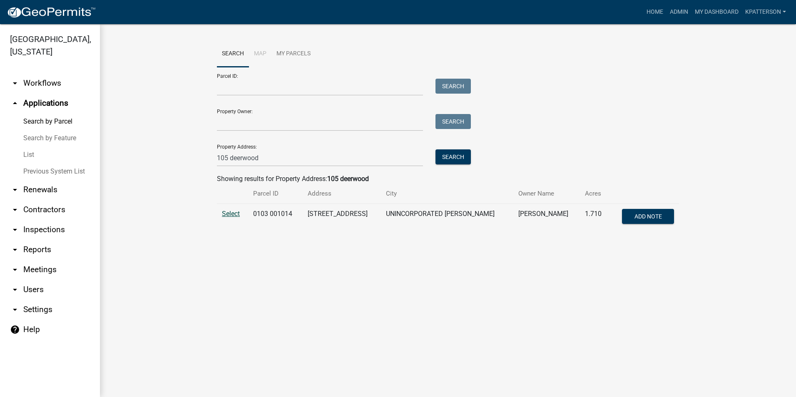
click at [232, 211] on span "Select" at bounding box center [231, 214] width 18 height 8
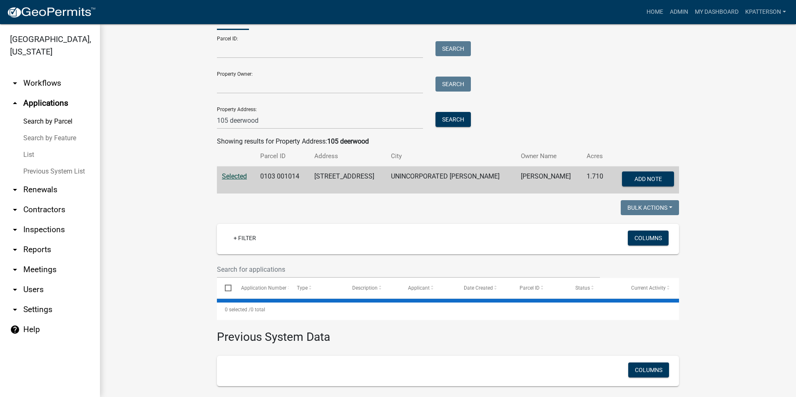
scroll to position [109, 0]
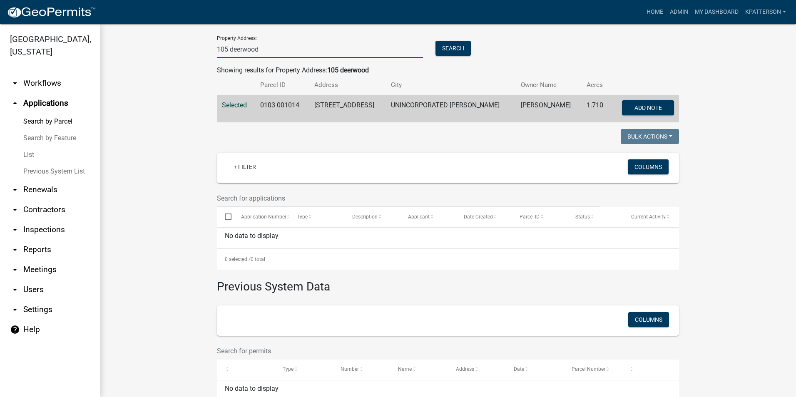
click at [258, 49] on input "105 deerwood" at bounding box center [320, 49] width 206 height 17
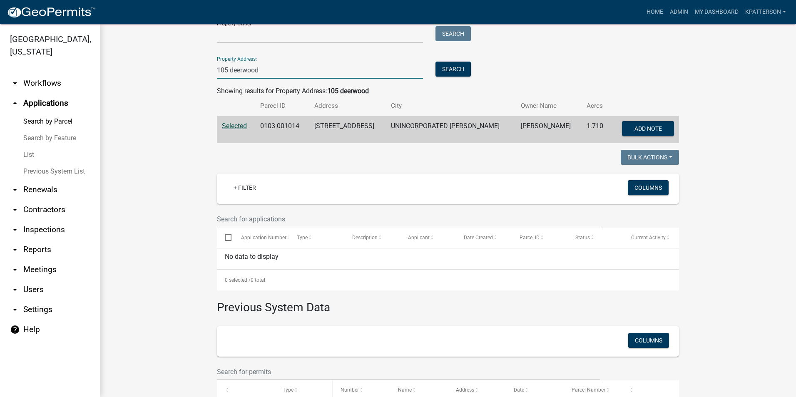
scroll to position [0, 0]
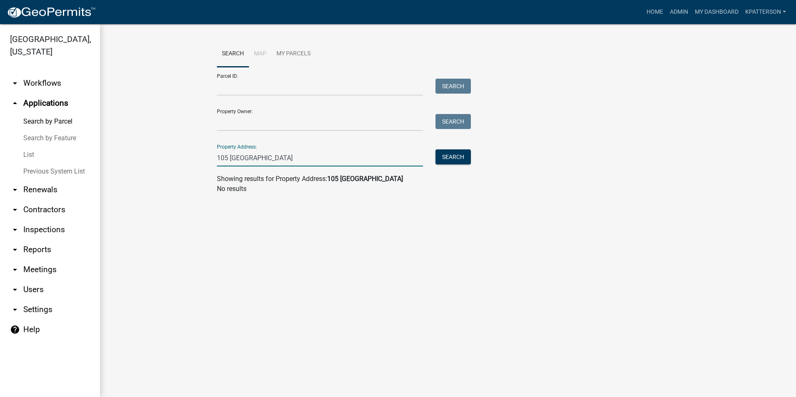
type input "105 deerfield"
